Goal: Task Accomplishment & Management: Manage account settings

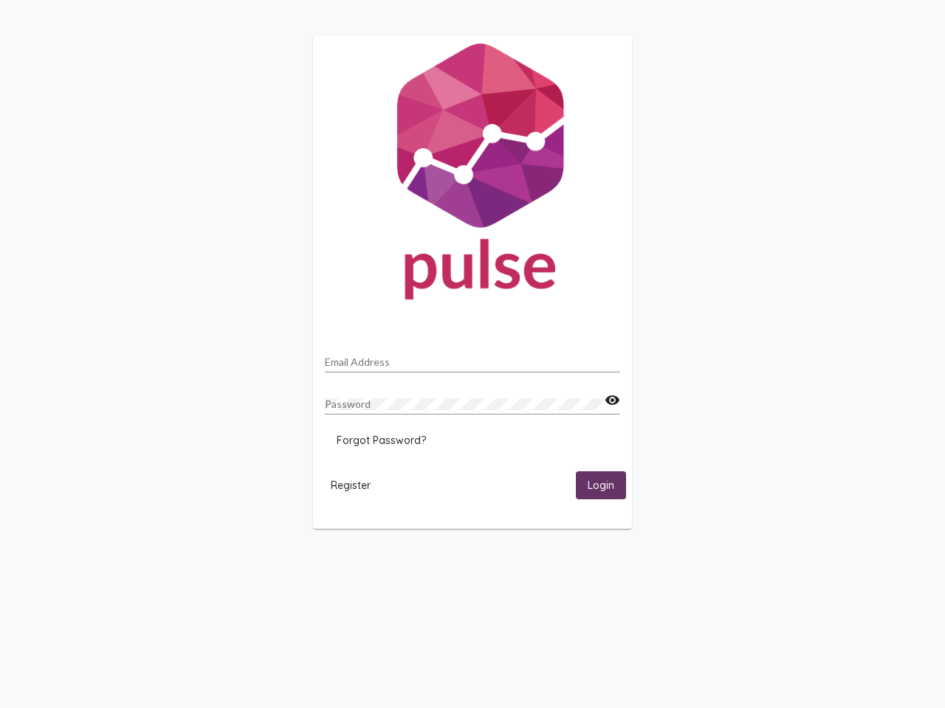
click at [472, 358] on input "Email Address" at bounding box center [472, 362] width 295 height 12
click at [612, 401] on mat-icon "visibility" at bounding box center [611, 401] width 15 height 18
click at [381, 441] on span "Forgot Password?" at bounding box center [381, 440] width 89 height 13
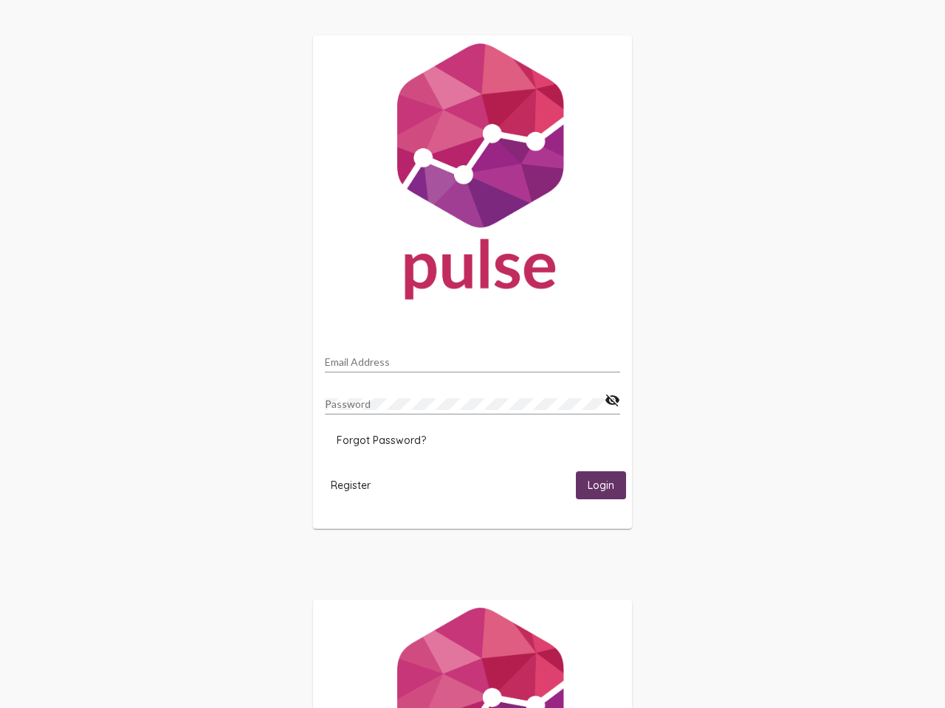
click at [351, 485] on span "Register" at bounding box center [351, 485] width 40 height 13
click at [601, 485] on span "Login" at bounding box center [600, 486] width 27 height 13
